Goal: Task Accomplishment & Management: Use online tool/utility

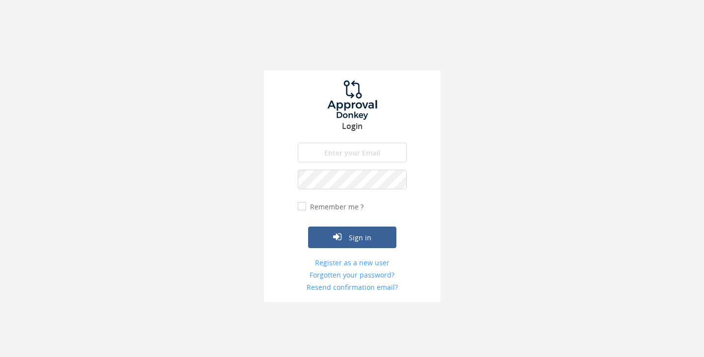
click at [356, 147] on input "email" at bounding box center [352, 153] width 109 height 20
type input "[EMAIL_ADDRESS][DOMAIN_NAME]"
click at [308, 227] on button "Sign in" at bounding box center [352, 238] width 88 height 22
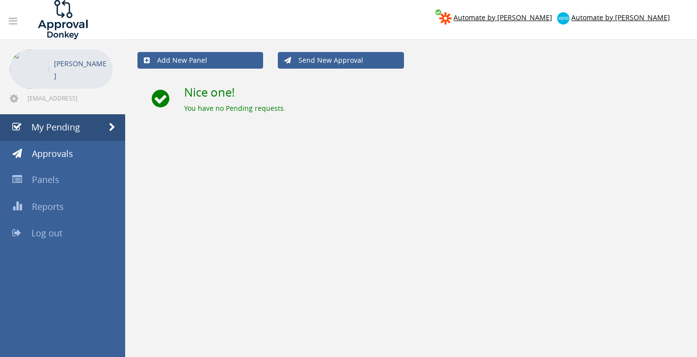
click at [76, 231] on link "Log out" at bounding box center [62, 233] width 125 height 27
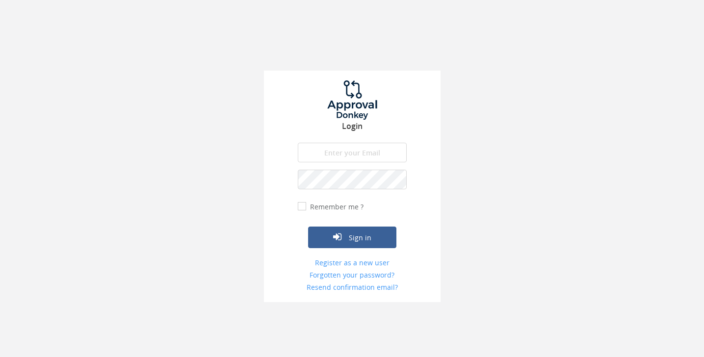
click at [323, 156] on input "email" at bounding box center [352, 153] width 109 height 20
type input "[EMAIL_ADDRESS][DOMAIN_NAME]"
click at [348, 249] on form "[EMAIL_ADDRESS][DOMAIN_NAME] The email is required. Invalid email address. The …" at bounding box center [352, 218] width 109 height 150
click at [347, 243] on button "Sign in" at bounding box center [352, 238] width 88 height 22
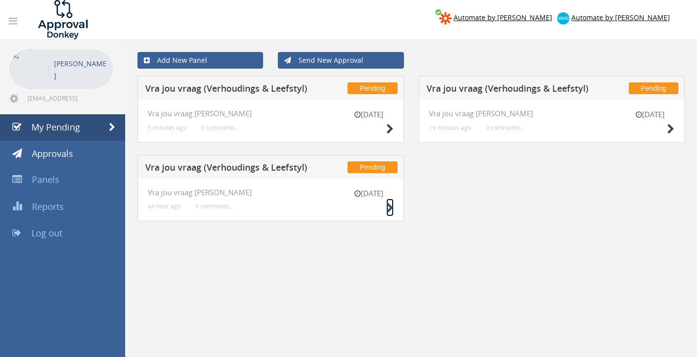
click at [392, 207] on icon at bounding box center [389, 208] width 7 height 10
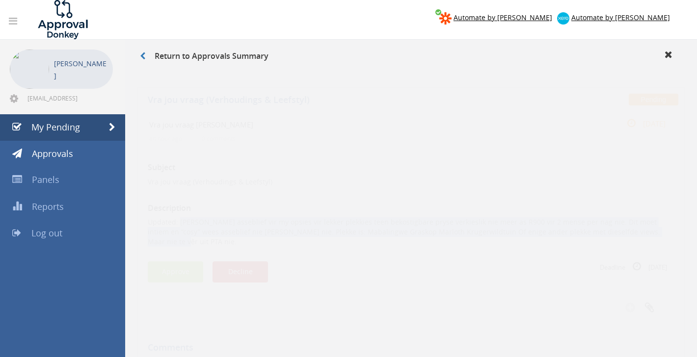
drag, startPoint x: 630, startPoint y: 225, endPoint x: 181, endPoint y: 214, distance: 449.3
click at [181, 214] on p "Updated: [PERSON_NAME] asseblief vir my opsies vir lekker plekkies teen bekosti…" at bounding box center [411, 222] width 527 height 29
copy p "[PERSON_NAME] asseblief vir my opsies vir lekker plekkies teen bekostigbare pry…"
click at [251, 256] on button "Decline" at bounding box center [240, 262] width 55 height 21
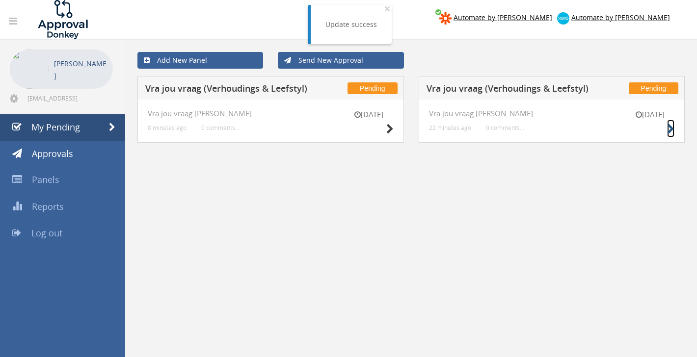
click at [672, 128] on icon at bounding box center [670, 129] width 7 height 10
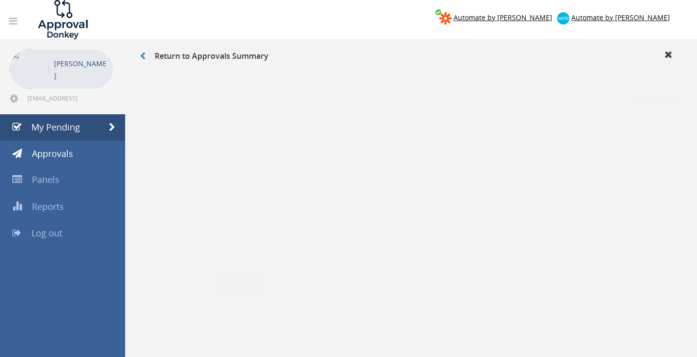
click at [247, 270] on button "Decline" at bounding box center [240, 272] width 55 height 21
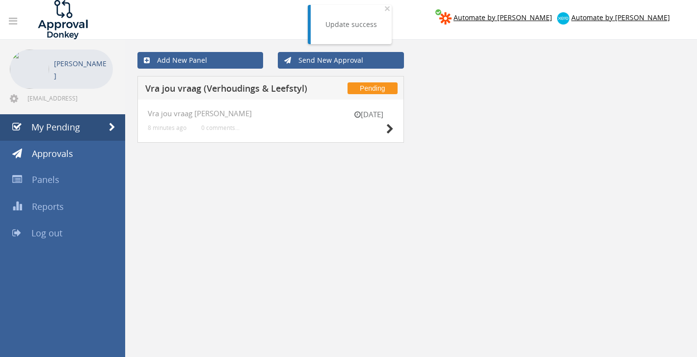
click at [385, 127] on div "[DATE]" at bounding box center [369, 123] width 49 height 28
click at [391, 131] on icon at bounding box center [389, 129] width 7 height 10
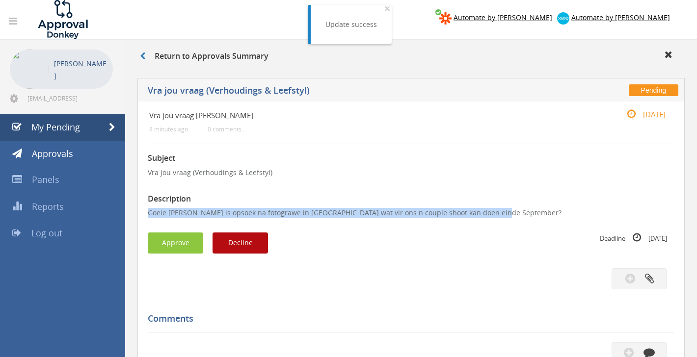
drag, startPoint x: 496, startPoint y: 213, endPoint x: 135, endPoint y: 212, distance: 360.8
click at [135, 212] on div "Pending Vra jou vraag ([PERSON_NAME] & Leefstyl) Vra jou vraag [PERSON_NAME] 8 …" at bounding box center [411, 317] width 557 height 488
copy p "Goeie [PERSON_NAME] is opsoek na fotograwe in [GEOGRAPHIC_DATA] wat vir ons n c…"
click at [244, 246] on button "Decline" at bounding box center [240, 243] width 55 height 21
